Goal: Information Seeking & Learning: Learn about a topic

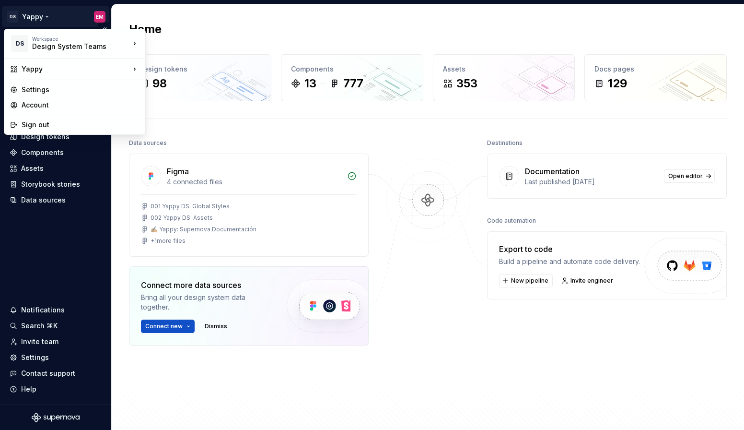
click at [59, 21] on html "DS Yappy EM Home Documentation Analytics Code automation Design system data Des…" at bounding box center [372, 215] width 744 height 430
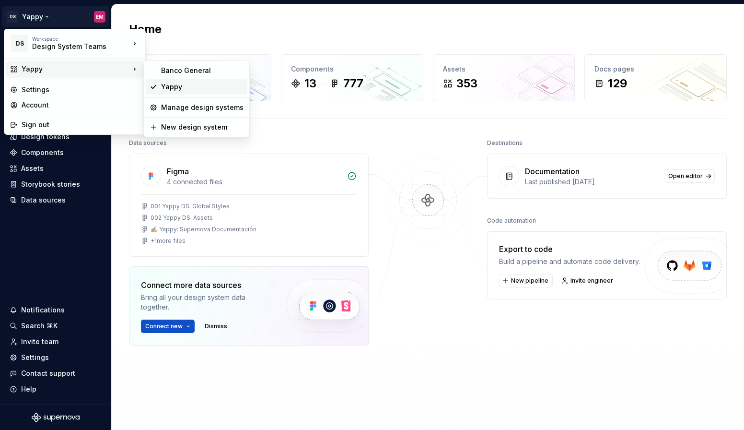
click at [181, 90] on div "Yappy" at bounding box center [202, 87] width 82 height 10
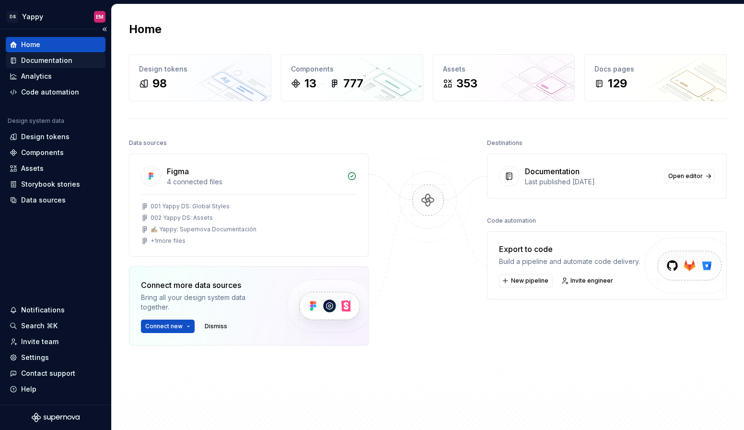
click at [49, 57] on div "Documentation" at bounding box center [46, 61] width 51 height 10
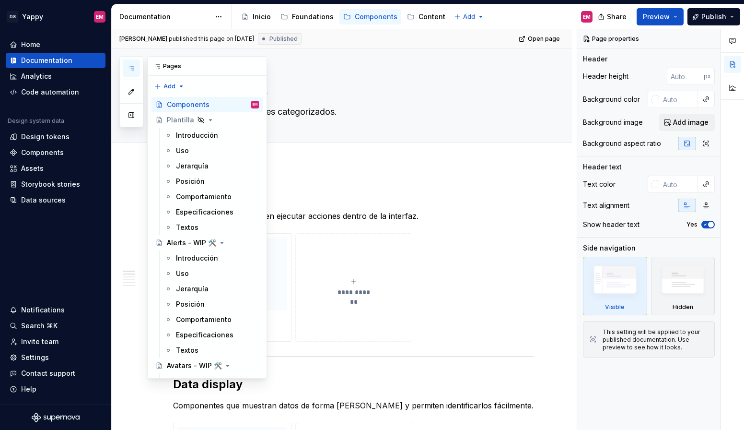
click at [134, 70] on icon "button" at bounding box center [132, 68] width 8 height 8
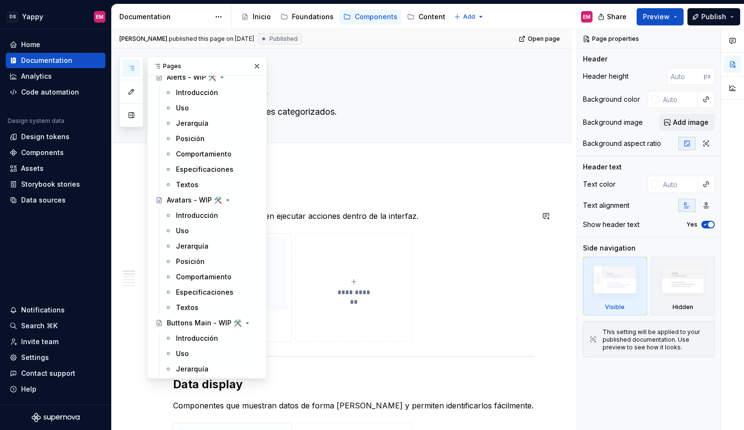
scroll to position [211, 0]
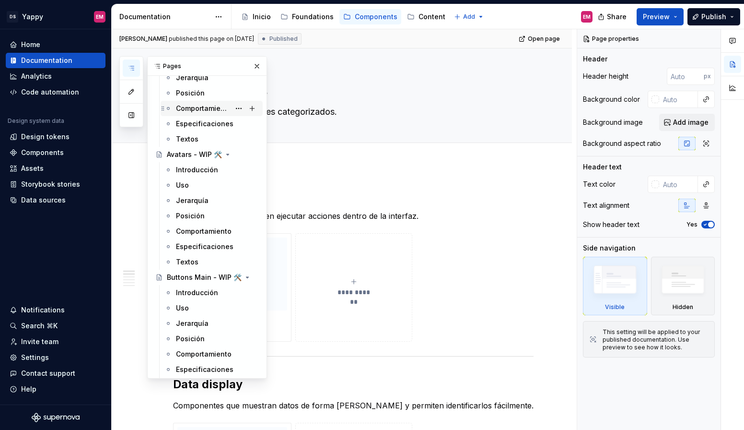
click at [196, 109] on div "Comportamiento" at bounding box center [203, 109] width 54 height 10
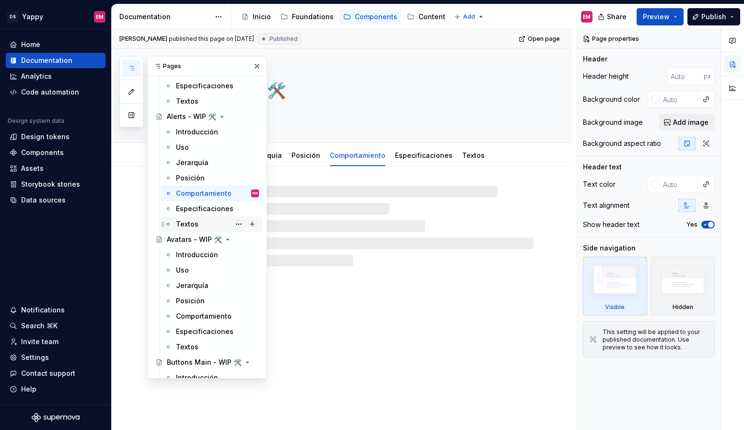
scroll to position [115, 0]
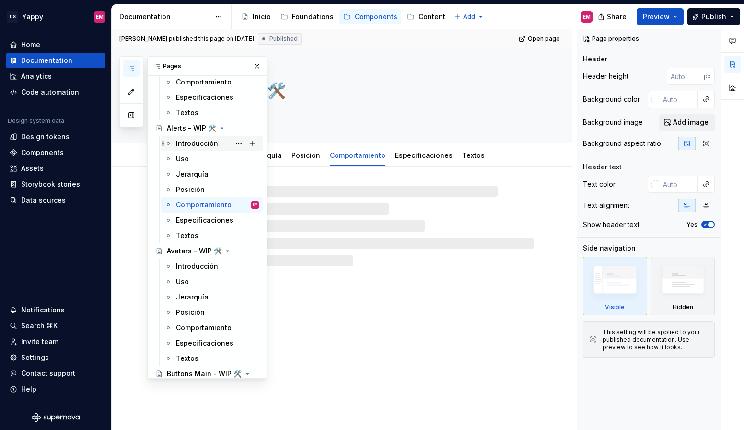
click at [200, 146] on div "Introducción" at bounding box center [197, 144] width 42 height 10
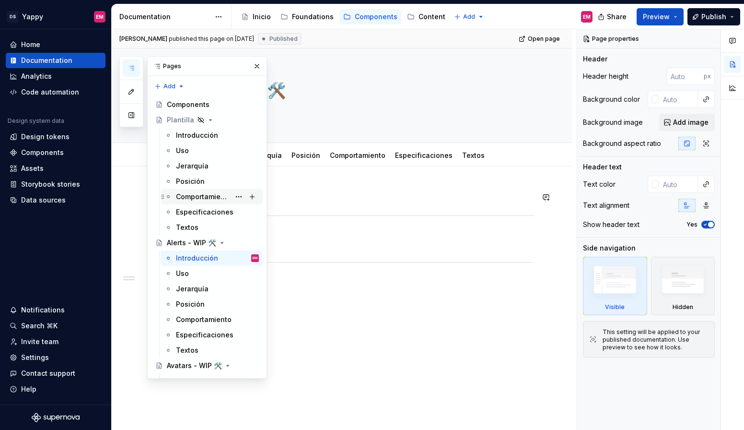
click at [193, 198] on div "Comportamiento" at bounding box center [203, 197] width 54 height 10
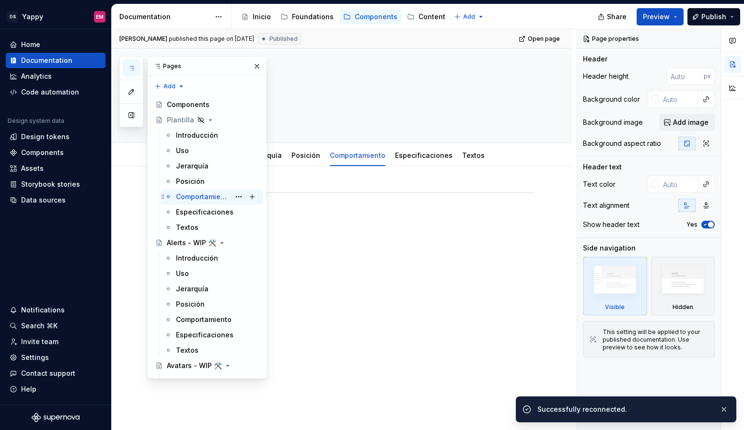
type textarea "*"
